Goal: Navigation & Orientation: Find specific page/section

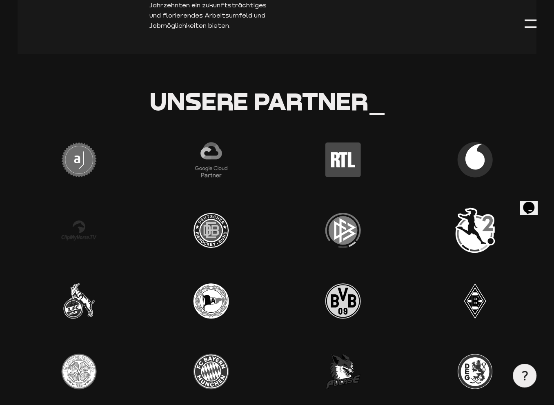
scroll to position [2247, 0]
click at [531, 18] on div at bounding box center [531, 19] width 12 height 2
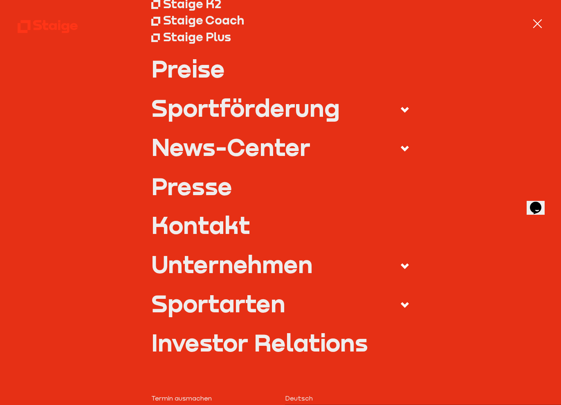
scroll to position [163, 0]
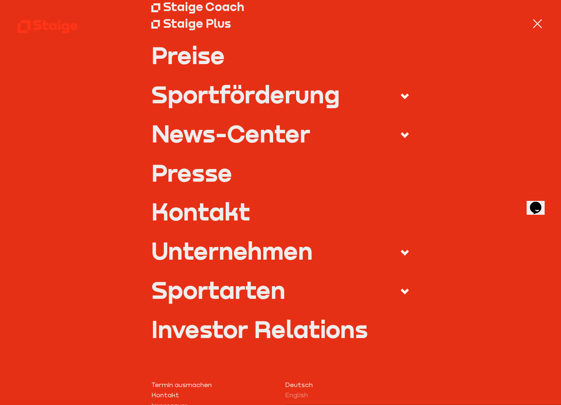
click at [400, 254] on use at bounding box center [404, 253] width 8 height 6
click at [0, 0] on input "Unternehmen" at bounding box center [0, 0] width 0 height 0
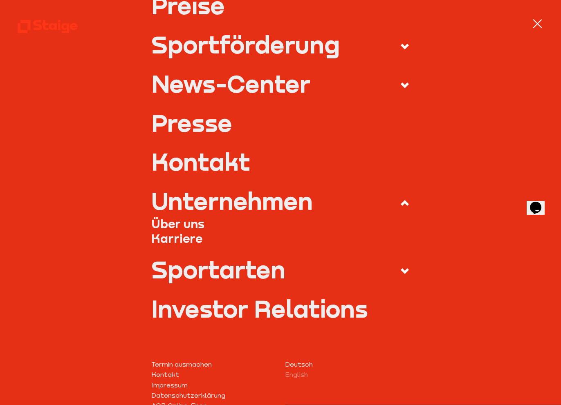
click at [403, 79] on span at bounding box center [399, 85] width 22 height 13
click at [0, 0] on input "News-Center" at bounding box center [0, 0] width 0 height 0
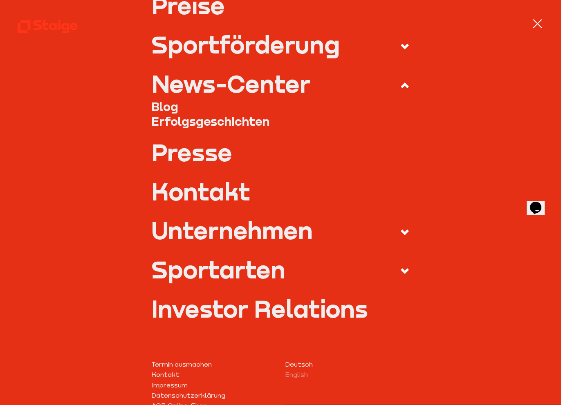
click at [155, 103] on link "Blog" at bounding box center [280, 106] width 258 height 15
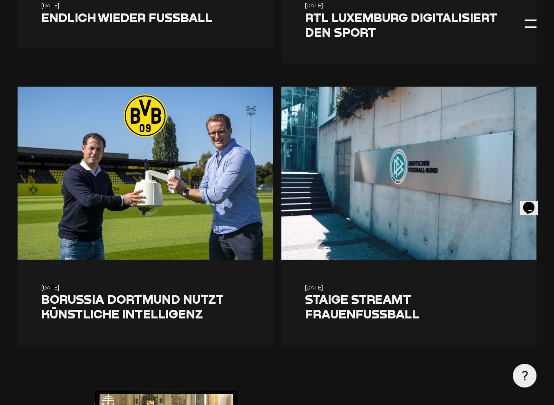
scroll to position [3187, 0]
